Goal: Transaction & Acquisition: Subscribe to service/newsletter

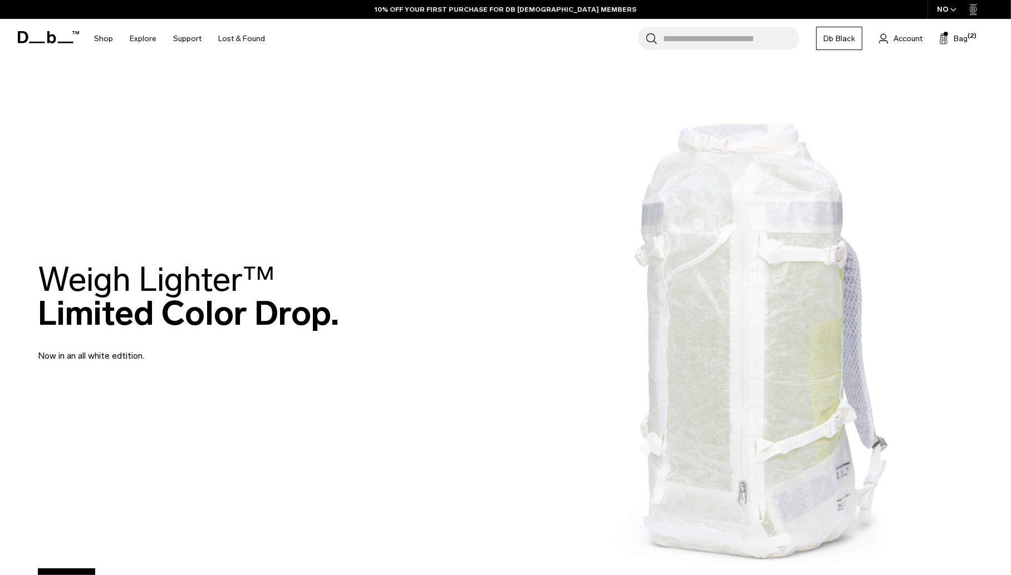
scroll to position [2656, 0]
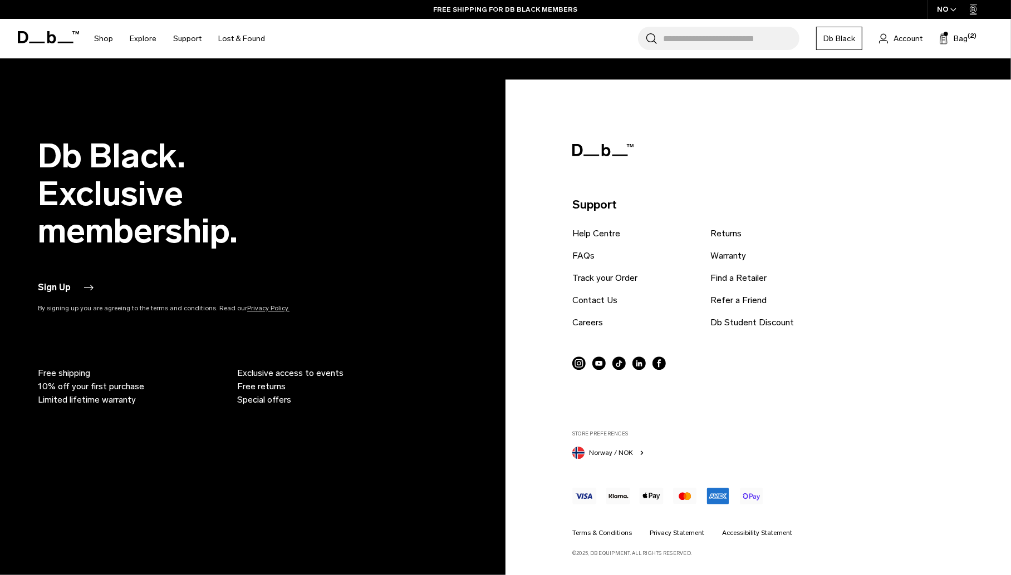
click at [61, 292] on button "Sign Up" at bounding box center [65, 287] width 55 height 13
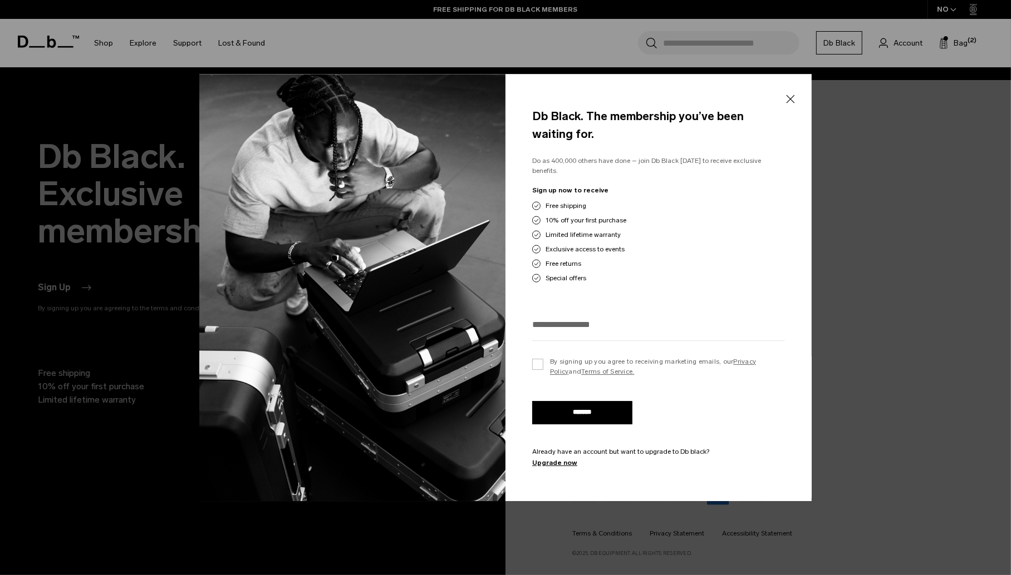
scroll to position [2582, 0]
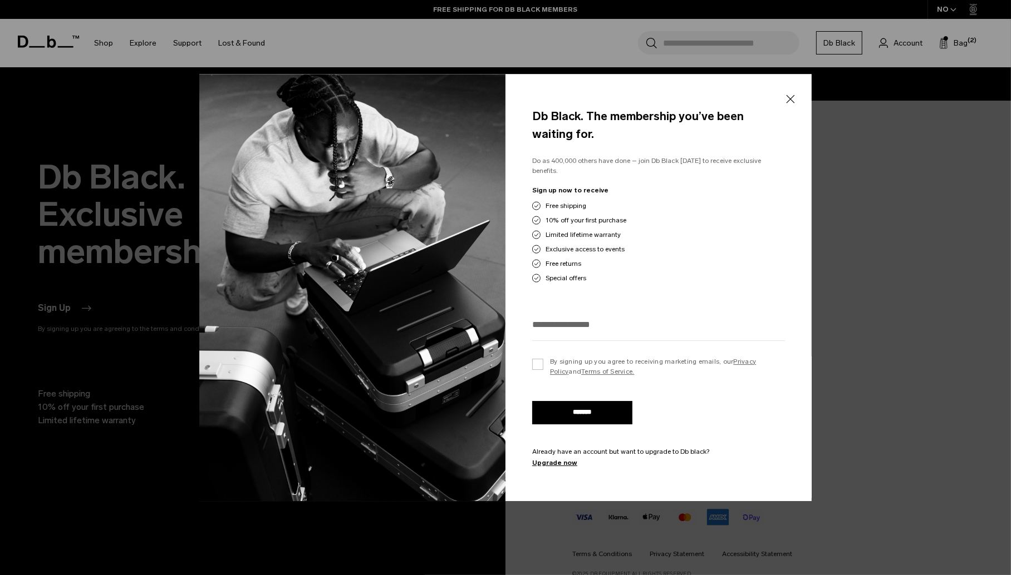
click at [791, 97] on button "Close" at bounding box center [790, 98] width 14 height 23
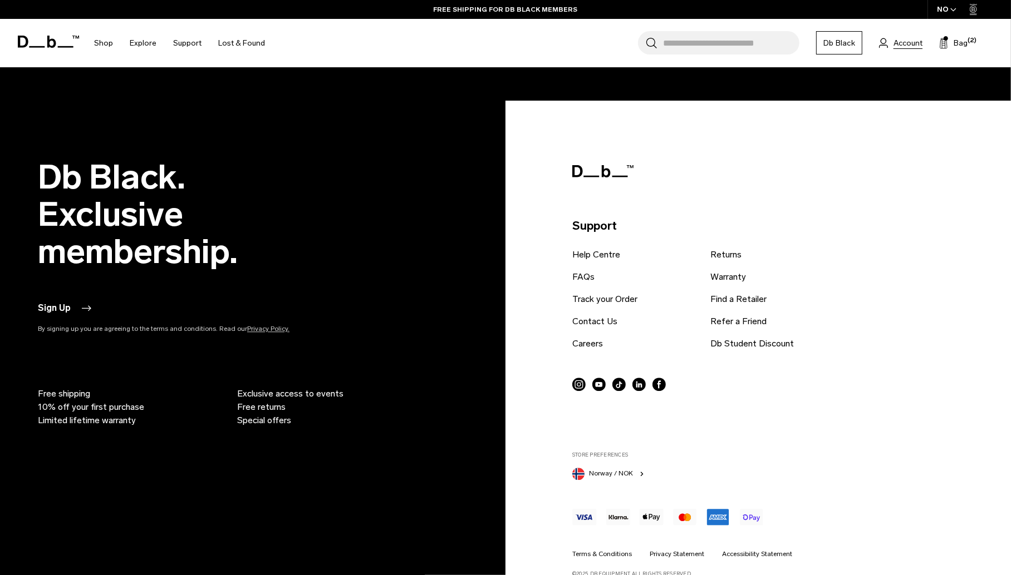
click at [911, 40] on span "Account" at bounding box center [907, 43] width 29 height 12
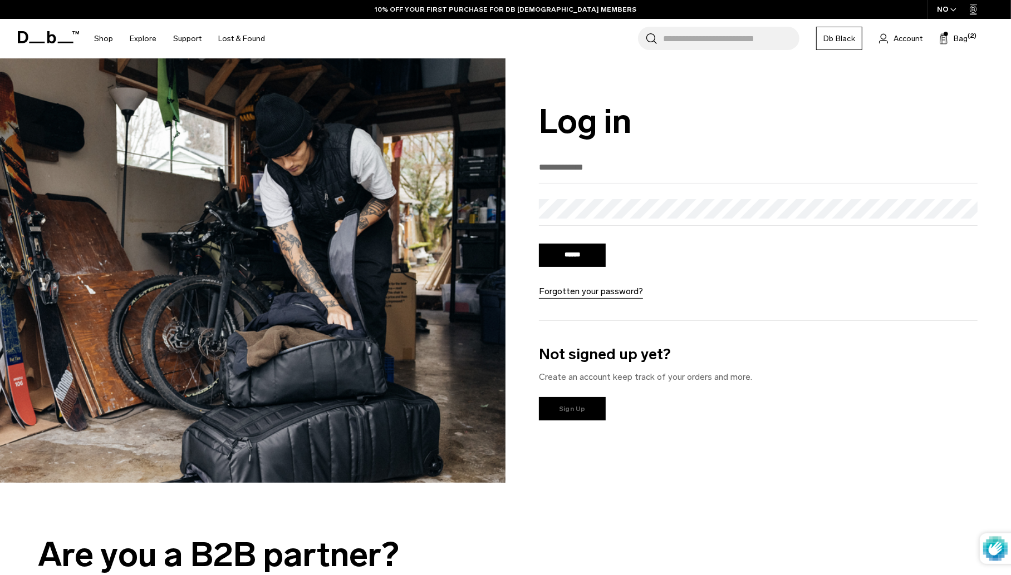
click at [562, 416] on link "Sign Up" at bounding box center [572, 408] width 67 height 23
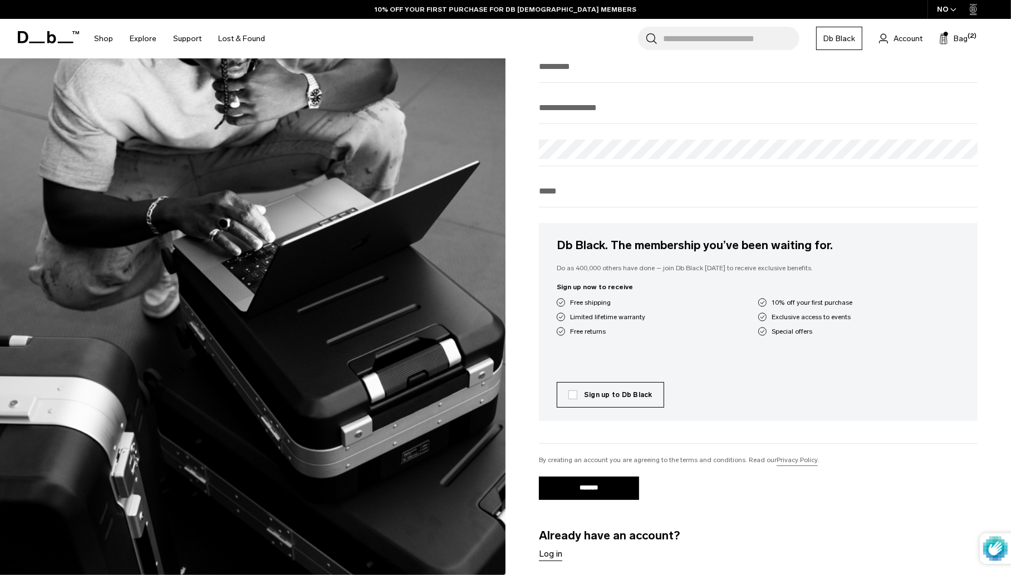
scroll to position [143, 0]
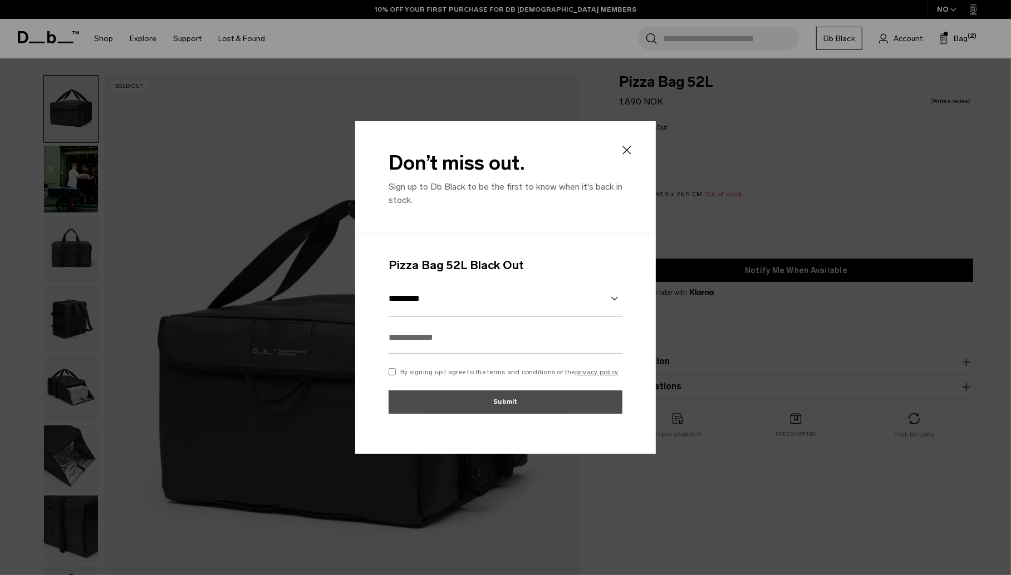
click at [631, 154] on icon at bounding box center [626, 150] width 13 height 13
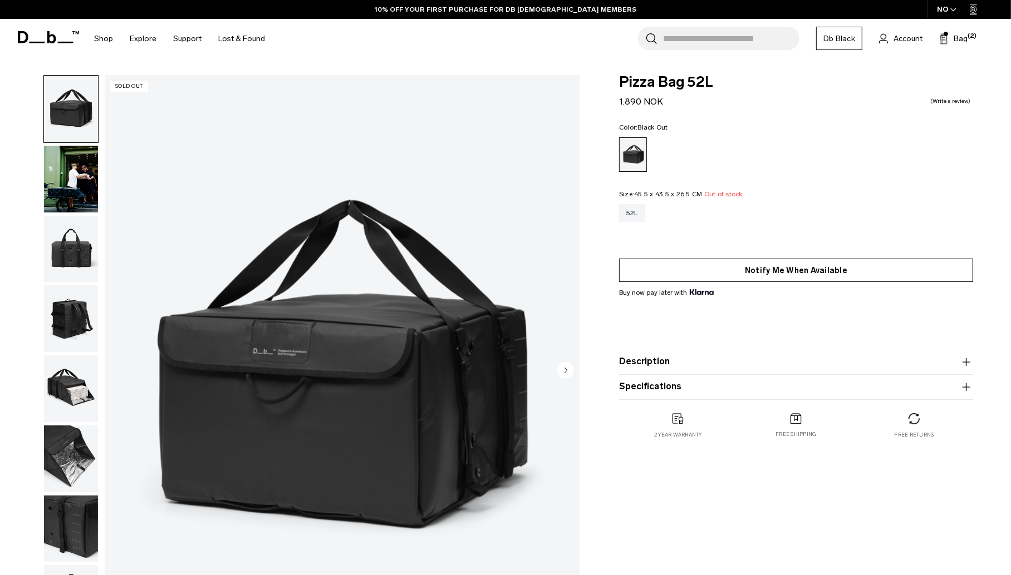
click at [775, 271] on button "Notify Me When Available" at bounding box center [796, 270] width 354 height 23
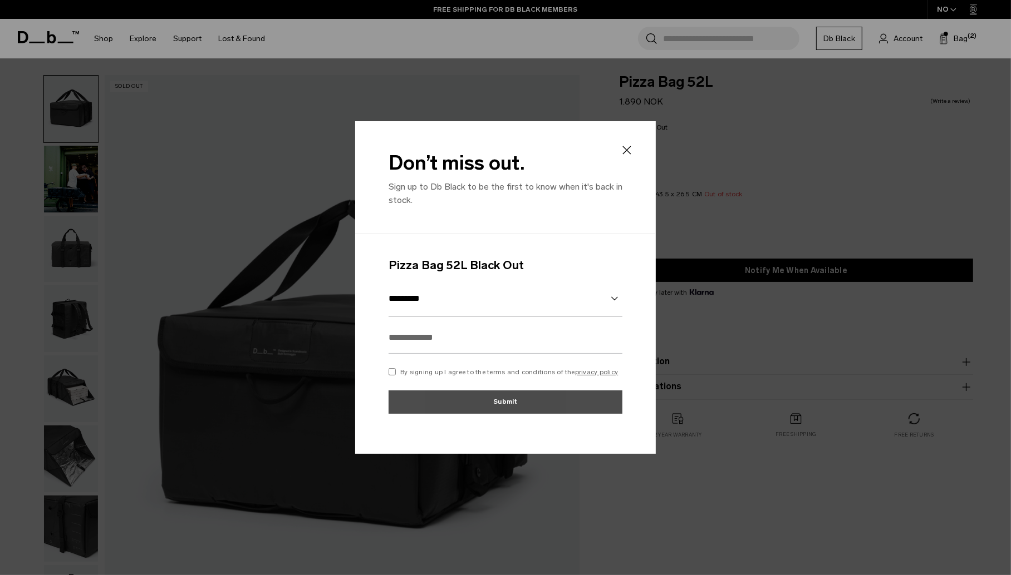
click at [629, 145] on icon at bounding box center [626, 150] width 13 height 13
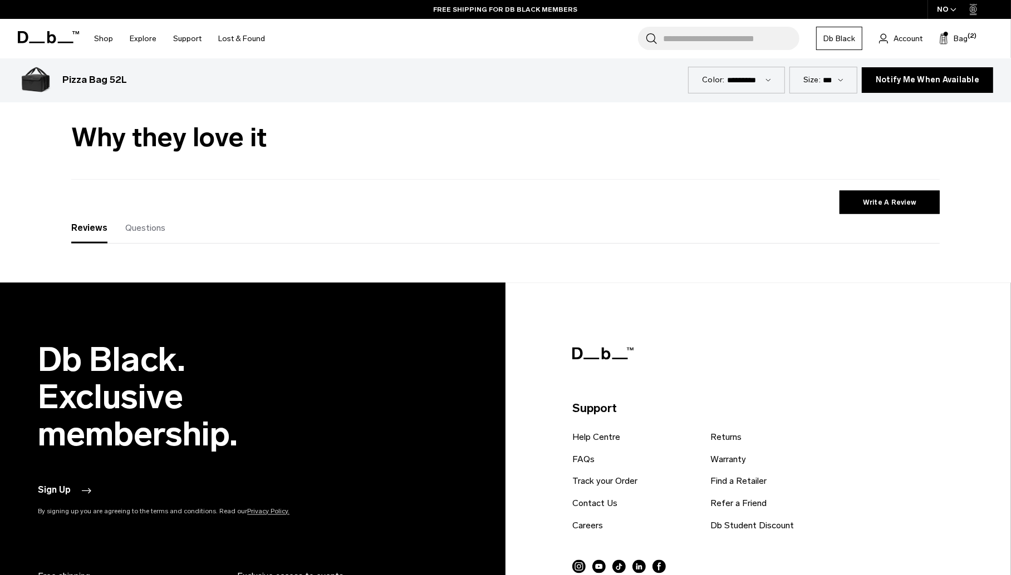
scroll to position [1659, 0]
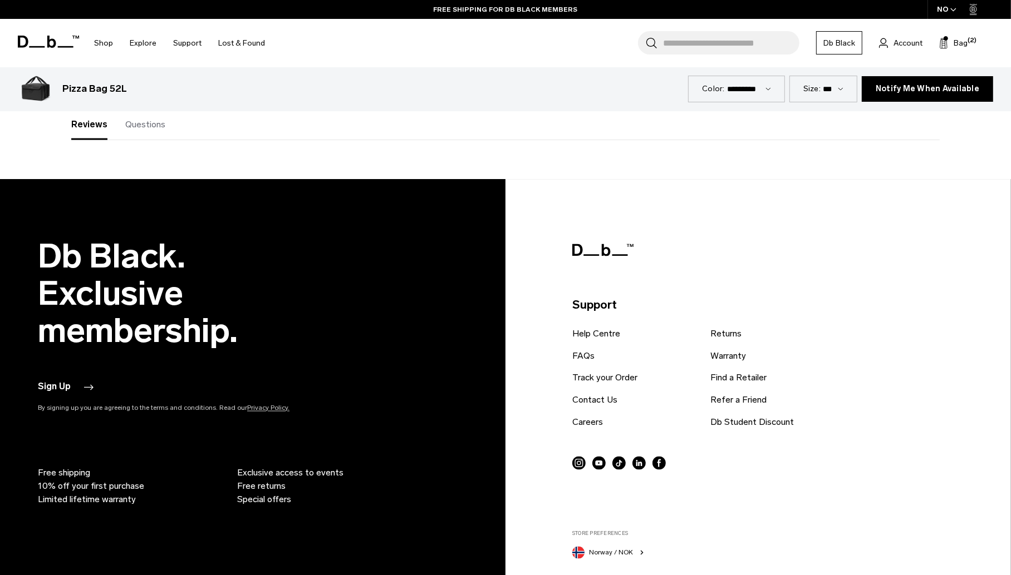
click at [60, 381] on button "Sign Up" at bounding box center [65, 387] width 55 height 13
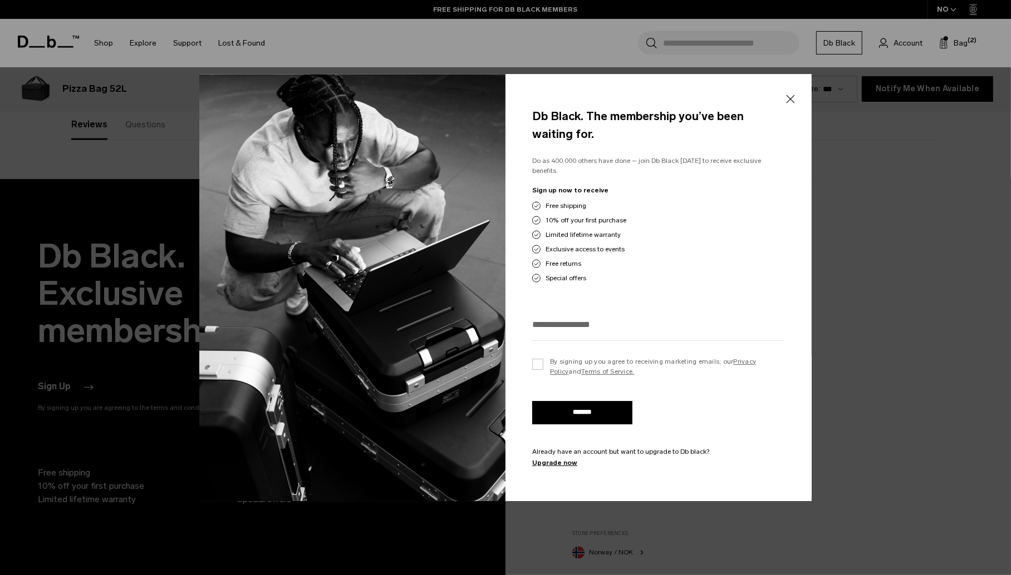
scroll to position [1759, 0]
